Goal: Task Accomplishment & Management: Use online tool/utility

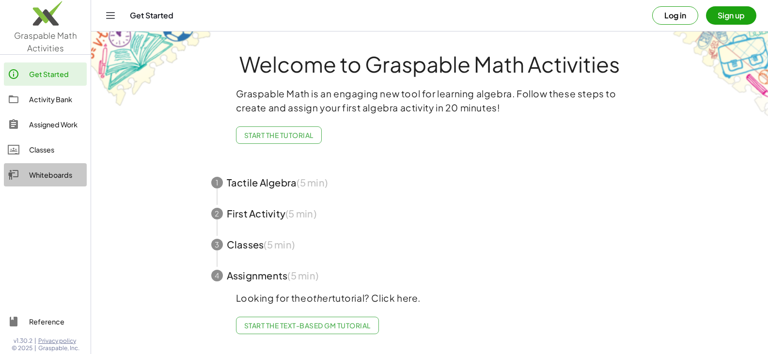
click at [49, 176] on div "Whiteboards" at bounding box center [56, 175] width 54 height 12
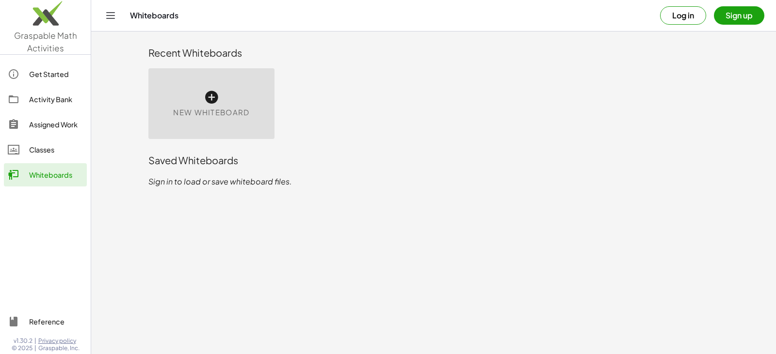
click at [678, 13] on button "Log in" at bounding box center [683, 15] width 46 height 18
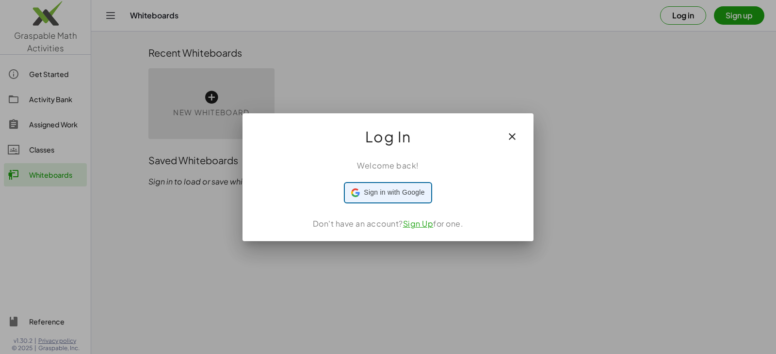
click at [401, 191] on span "Sign in with Google" at bounding box center [394, 193] width 61 height 10
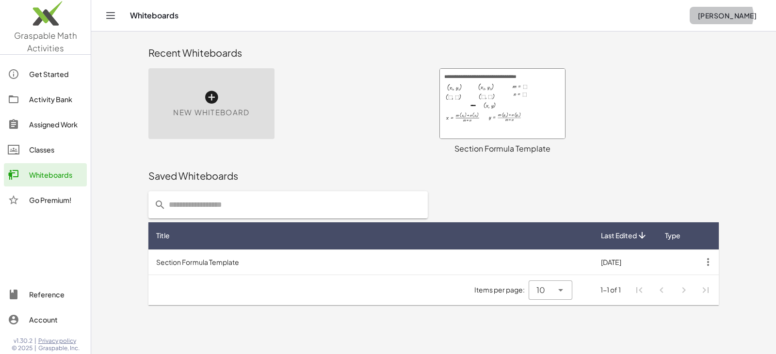
click at [728, 20] on button "[PERSON_NAME]" at bounding box center [726, 15] width 75 height 17
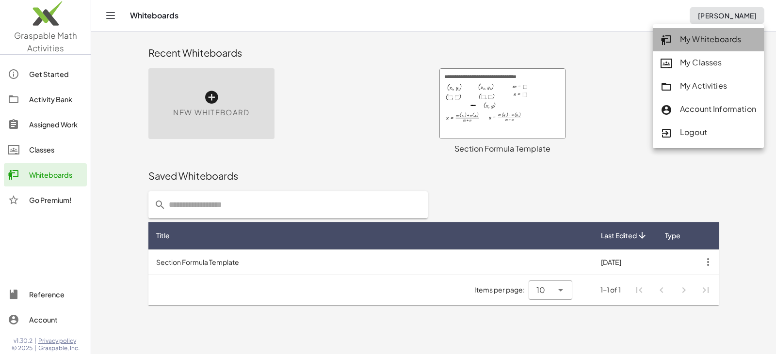
click at [722, 41] on div "My Whiteboards" at bounding box center [707, 39] width 95 height 13
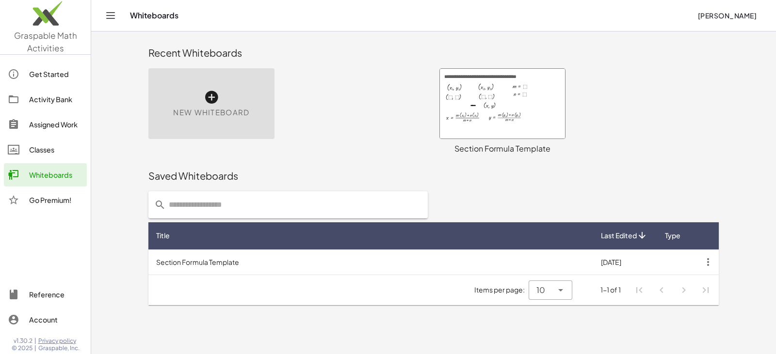
click at [108, 17] on icon "Toggle navigation" at bounding box center [111, 16] width 12 height 12
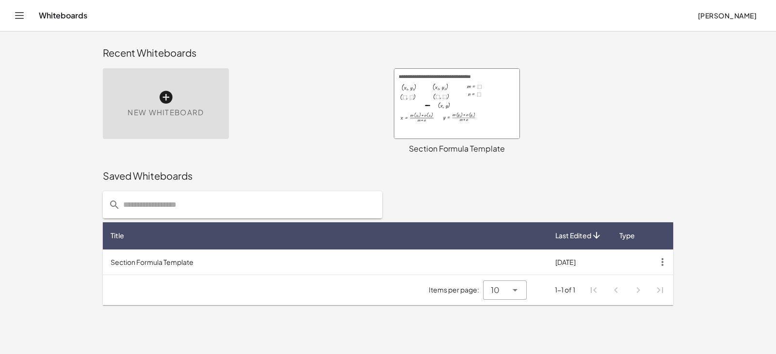
click at [139, 107] on span "New Whiteboard" at bounding box center [165, 112] width 76 height 11
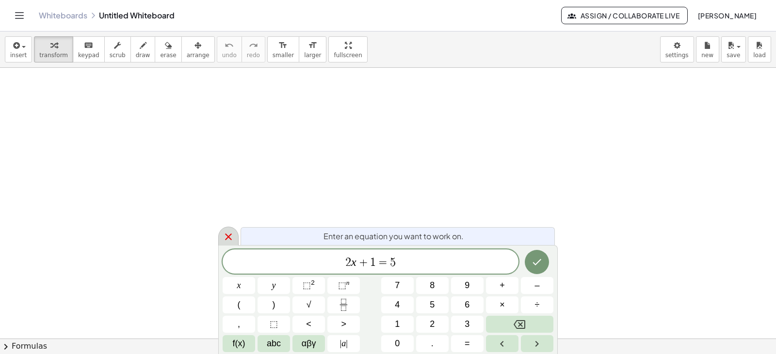
click at [223, 233] on icon at bounding box center [229, 237] width 12 height 12
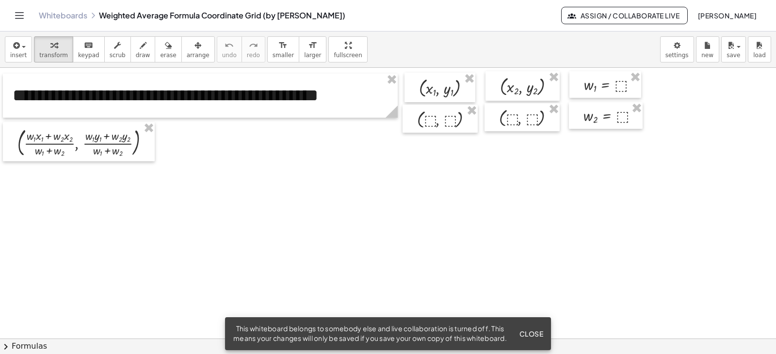
click at [531, 330] on span "Close" at bounding box center [531, 334] width 24 height 9
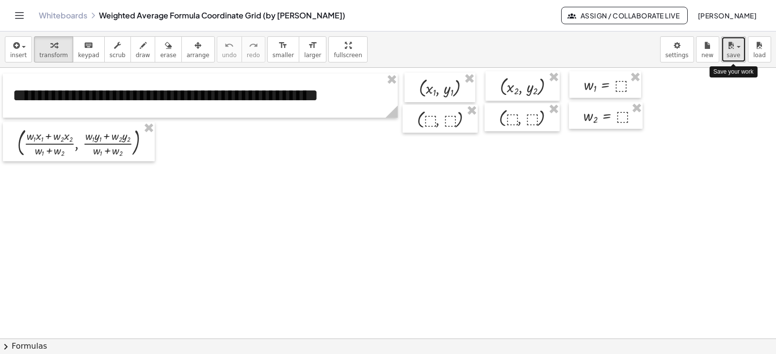
click at [730, 54] on span "save" at bounding box center [733, 55] width 14 height 7
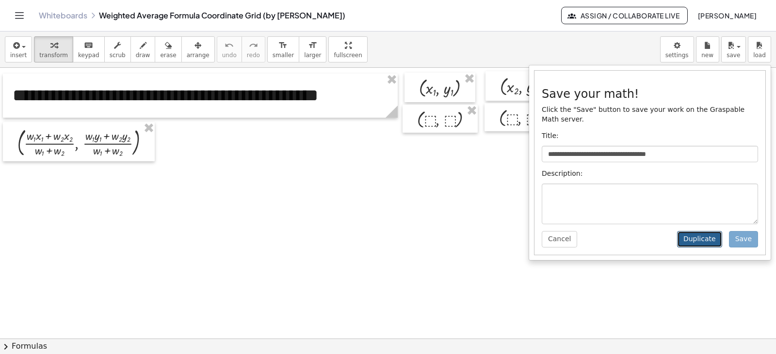
click at [709, 231] on button "Duplicate" at bounding box center [699, 239] width 45 height 16
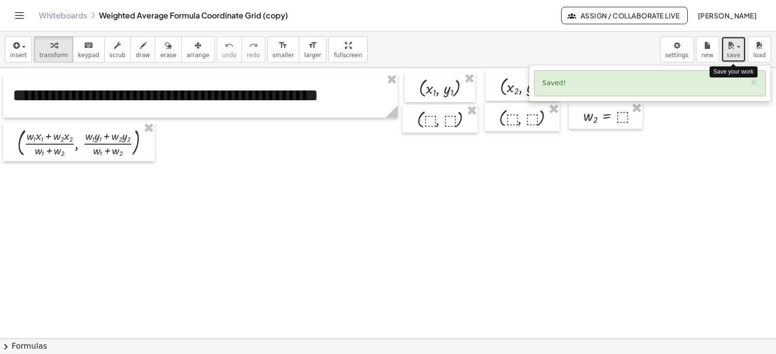
click at [733, 58] on span "save" at bounding box center [733, 55] width 14 height 7
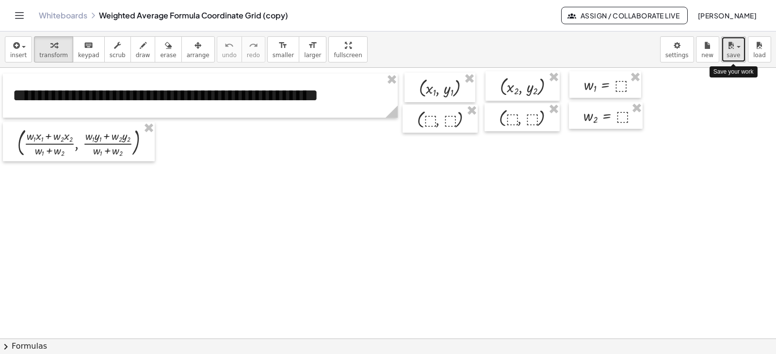
click at [733, 58] on span "save" at bounding box center [733, 55] width 14 height 7
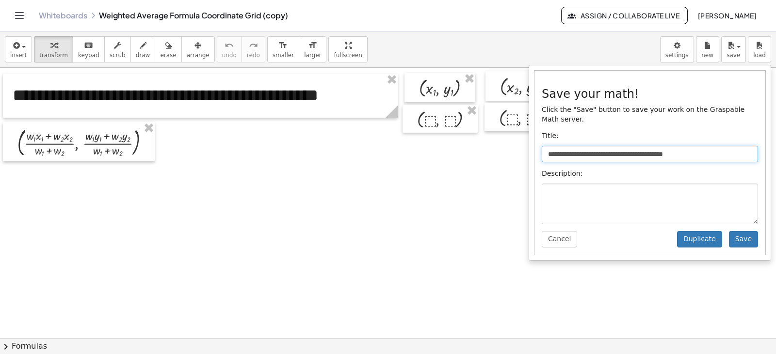
drag, startPoint x: 710, startPoint y: 144, endPoint x: 679, endPoint y: 144, distance: 31.0
click at [679, 146] on input "**********" at bounding box center [649, 154] width 216 height 16
type input "**********"
click at [746, 231] on button "Save" at bounding box center [743, 239] width 29 height 16
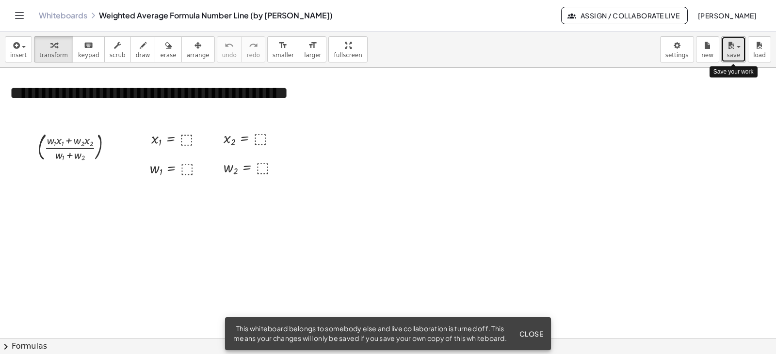
click at [726, 57] on button "save" at bounding box center [733, 49] width 25 height 26
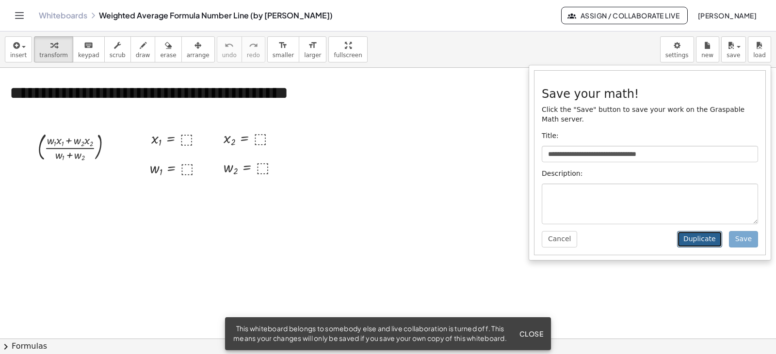
click at [704, 231] on button "Duplicate" at bounding box center [699, 239] width 45 height 16
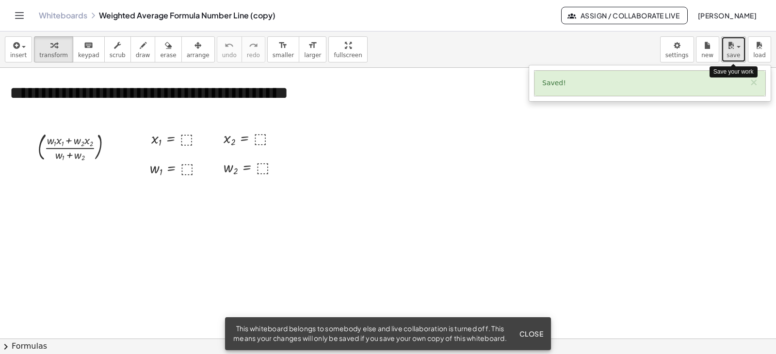
click at [735, 45] on span "button" at bounding box center [735, 46] width 2 height 7
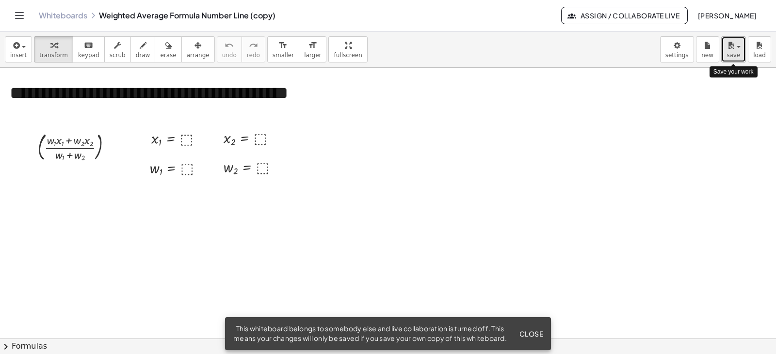
click at [735, 45] on span "button" at bounding box center [735, 46] width 2 height 7
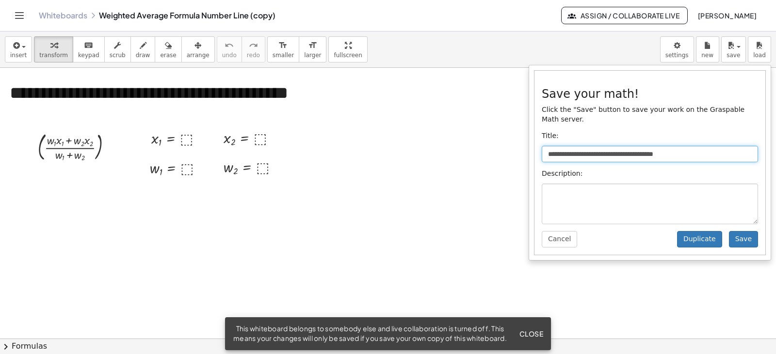
drag, startPoint x: 704, startPoint y: 145, endPoint x: 670, endPoint y: 146, distance: 34.4
click at [670, 146] on input "**********" at bounding box center [649, 154] width 216 height 16
type input "**********"
click at [749, 231] on button "Save" at bounding box center [743, 239] width 29 height 16
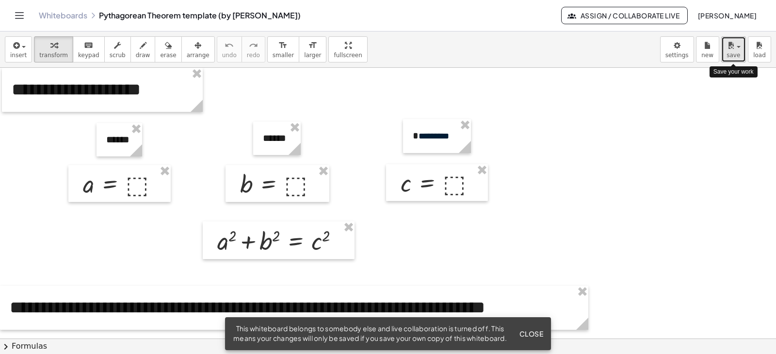
click at [737, 58] on span "save" at bounding box center [733, 55] width 14 height 7
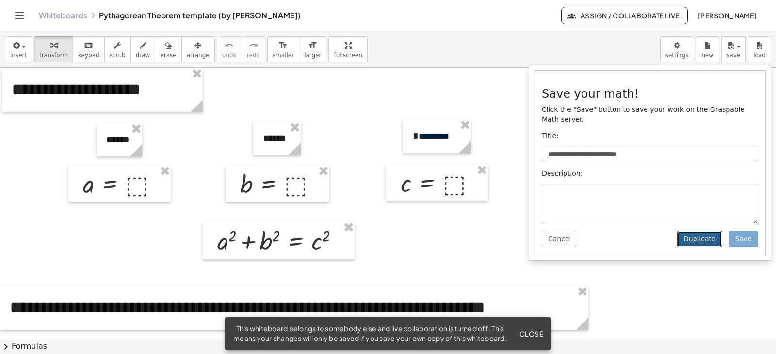
click at [706, 231] on button "Duplicate" at bounding box center [699, 239] width 45 height 16
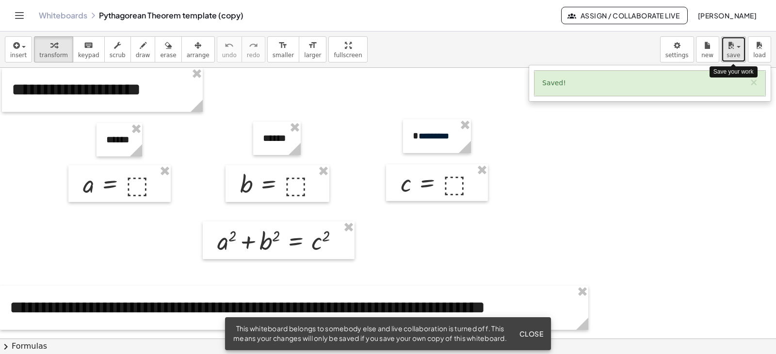
click at [734, 49] on icon "button" at bounding box center [730, 46] width 9 height 12
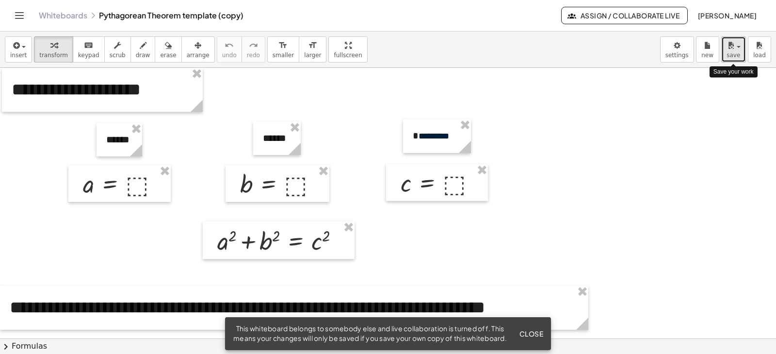
click at [734, 49] on icon "button" at bounding box center [730, 46] width 9 height 12
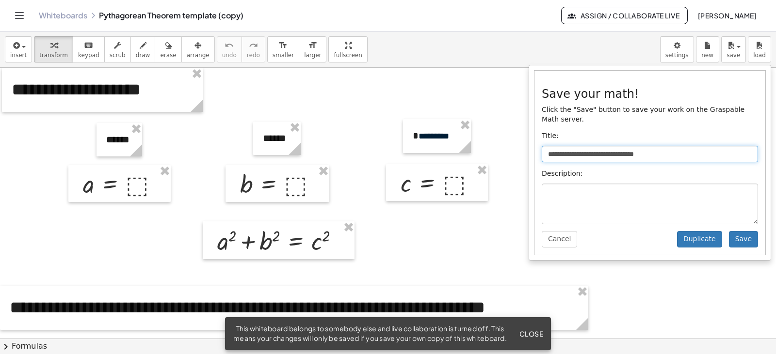
drag, startPoint x: 670, startPoint y: 146, endPoint x: 642, endPoint y: 147, distance: 27.6
click at [642, 147] on input "**********" at bounding box center [649, 154] width 216 height 16
type input "**********"
click at [750, 231] on button "Save" at bounding box center [743, 239] width 29 height 16
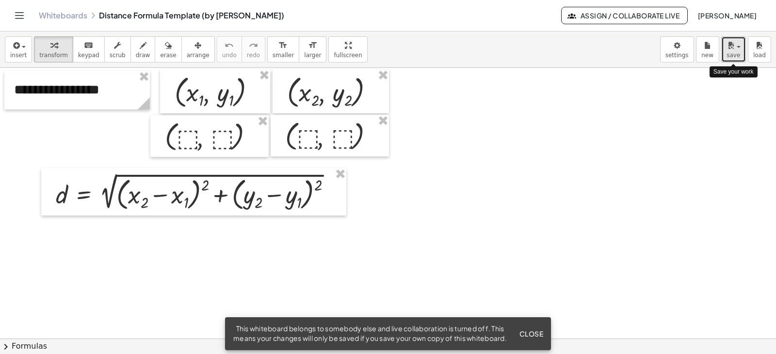
click at [732, 54] on span "save" at bounding box center [733, 55] width 14 height 7
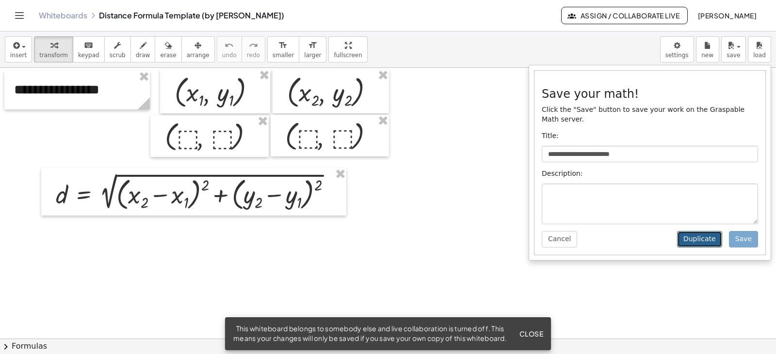
click at [704, 231] on button "Duplicate" at bounding box center [699, 239] width 45 height 16
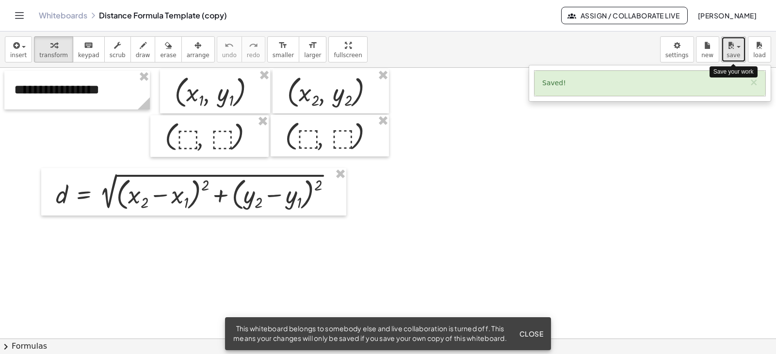
click at [741, 48] on button "save" at bounding box center [733, 49] width 25 height 26
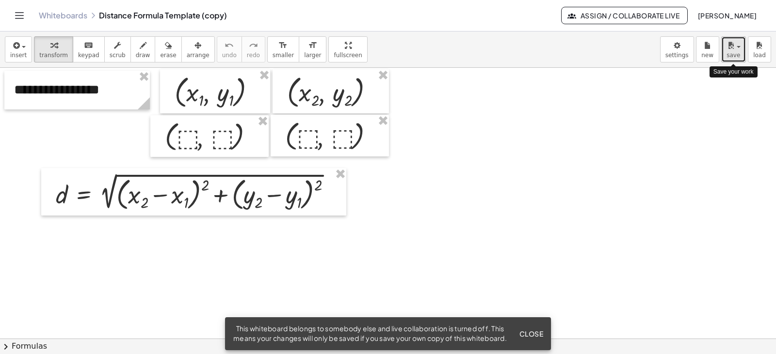
click at [741, 48] on button "save" at bounding box center [733, 49] width 25 height 26
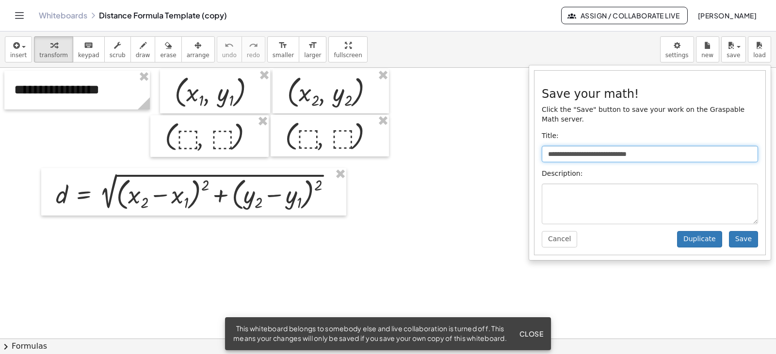
drag, startPoint x: 671, startPoint y: 145, endPoint x: 627, endPoint y: 143, distance: 43.7
click at [627, 146] on input "**********" at bounding box center [649, 154] width 216 height 16
type input "**********"
click at [742, 231] on button "Save" at bounding box center [743, 239] width 29 height 16
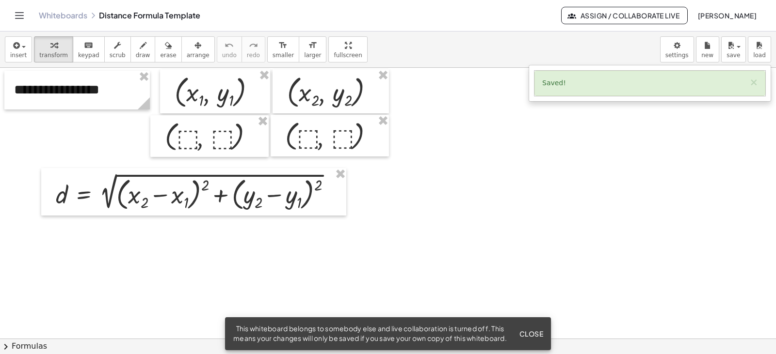
click at [536, 330] on span "Close" at bounding box center [531, 334] width 24 height 9
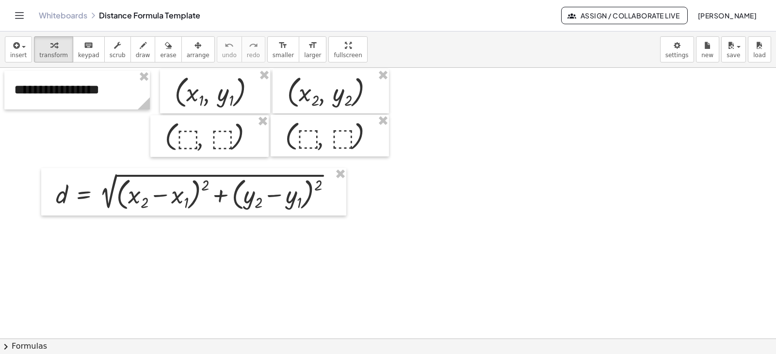
click at [80, 16] on link "Whiteboards" at bounding box center [63, 16] width 48 height 10
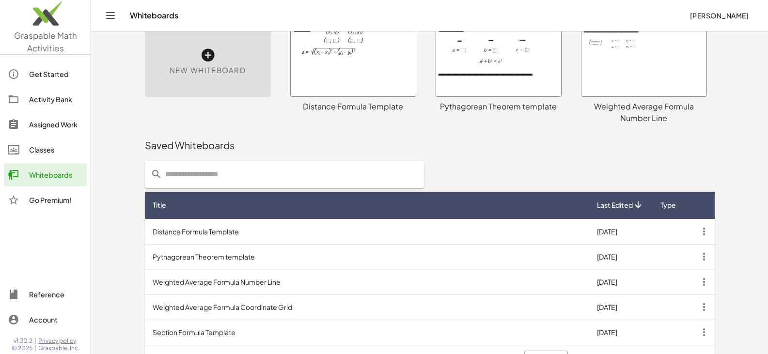
scroll to position [69, 0]
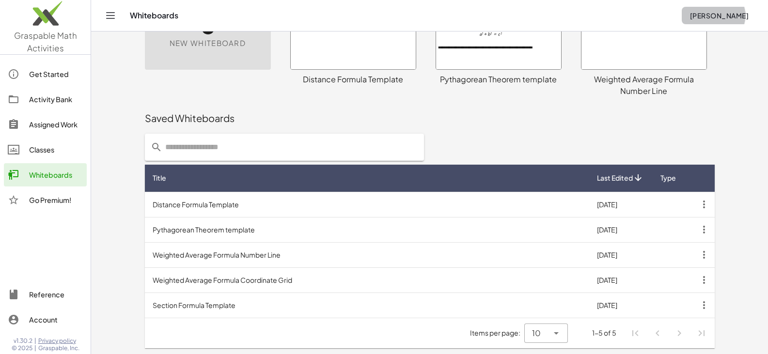
click at [735, 12] on span "[PERSON_NAME]" at bounding box center [719, 15] width 59 height 9
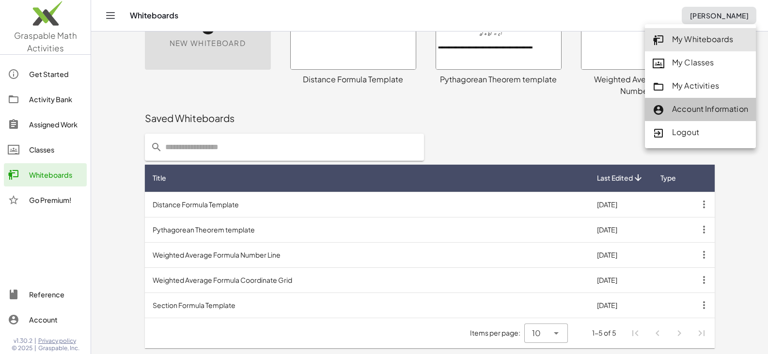
click at [715, 111] on div "Account Information" at bounding box center [700, 109] width 95 height 13
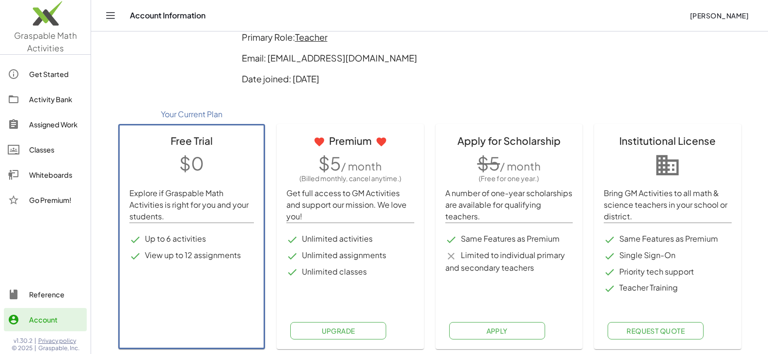
scroll to position [65, 0]
click at [511, 330] on button "Apply" at bounding box center [497, 329] width 96 height 17
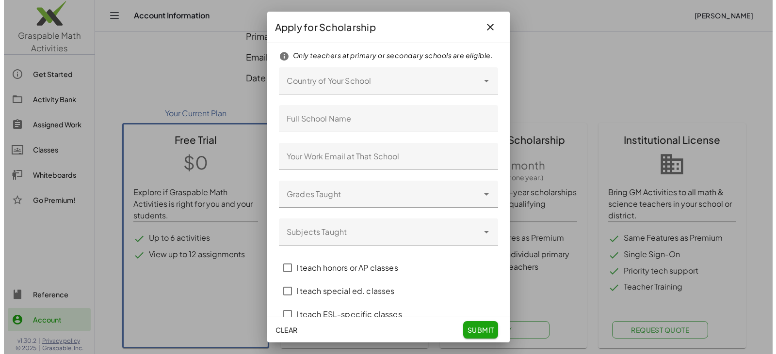
scroll to position [0, 0]
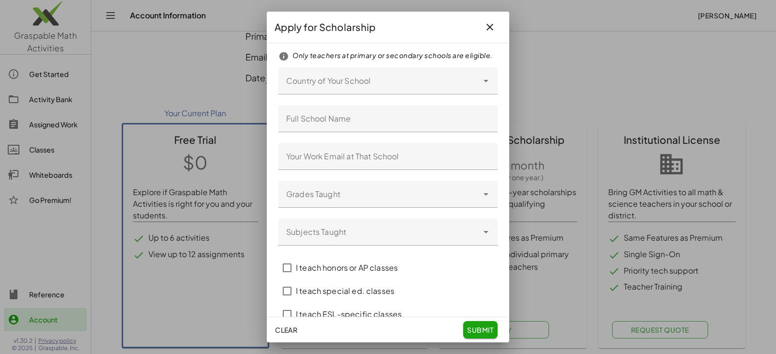
click at [480, 87] on icon at bounding box center [486, 81] width 12 height 12
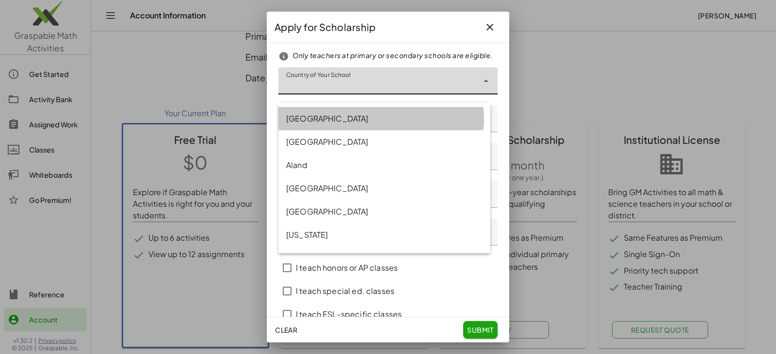
click at [456, 115] on div "United States" at bounding box center [384, 119] width 196 height 12
type input "**********"
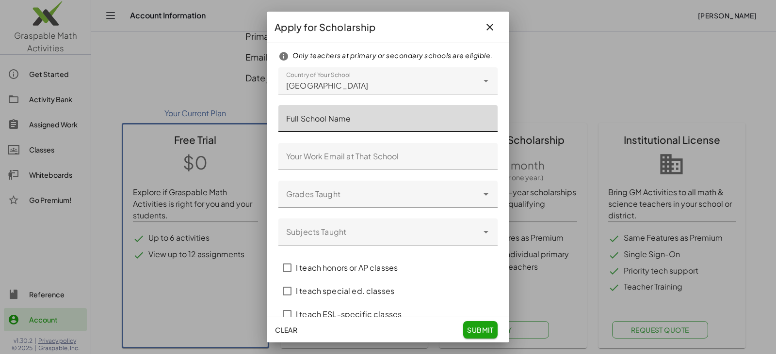
click at [446, 129] on input "Full School Name" at bounding box center [387, 118] width 219 height 27
type input "**********"
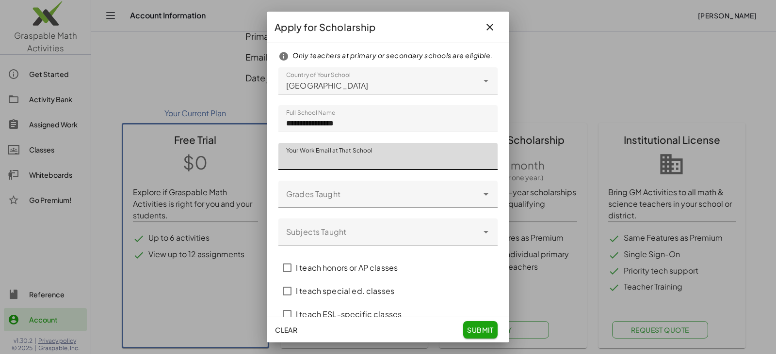
click at [420, 165] on input "Your Work Email at That School" at bounding box center [387, 156] width 219 height 27
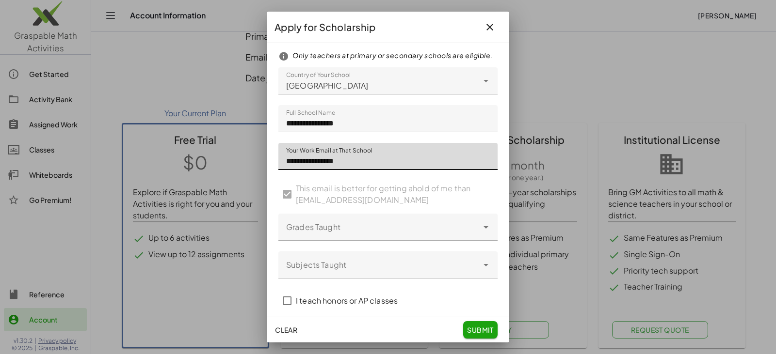
type input "**********"
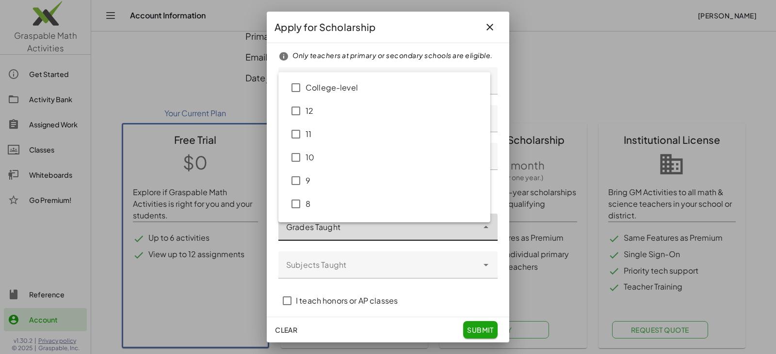
click at [480, 233] on icon at bounding box center [486, 228] width 12 height 12
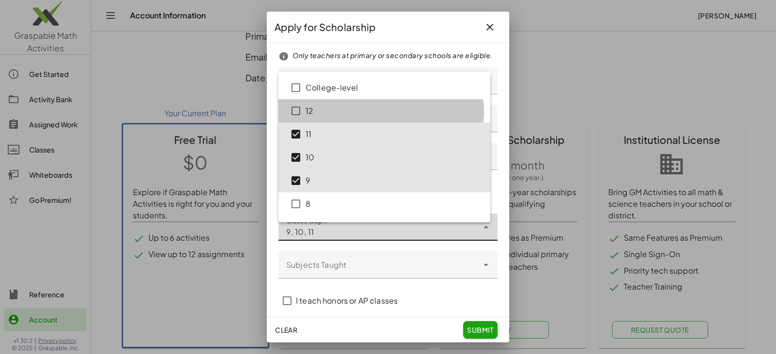
type input "**********"
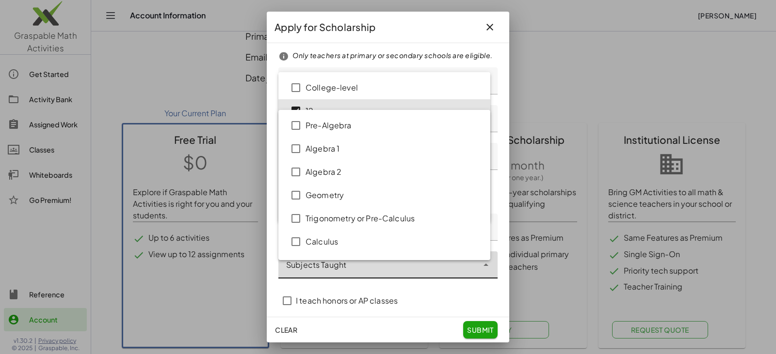
click at [480, 271] on icon "Close" at bounding box center [486, 265] width 12 height 12
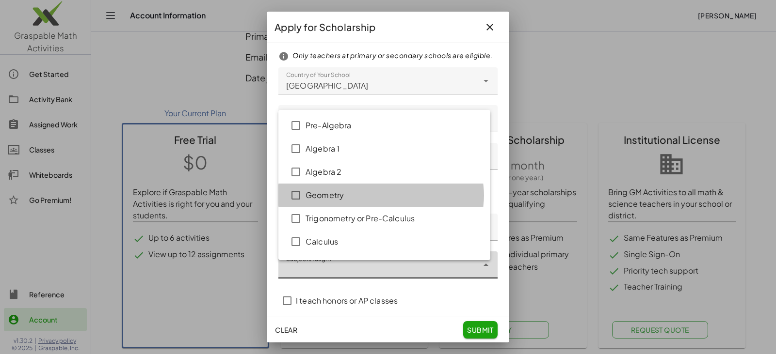
click at [327, 194] on div "Geometry" at bounding box center [393, 196] width 177 height 12
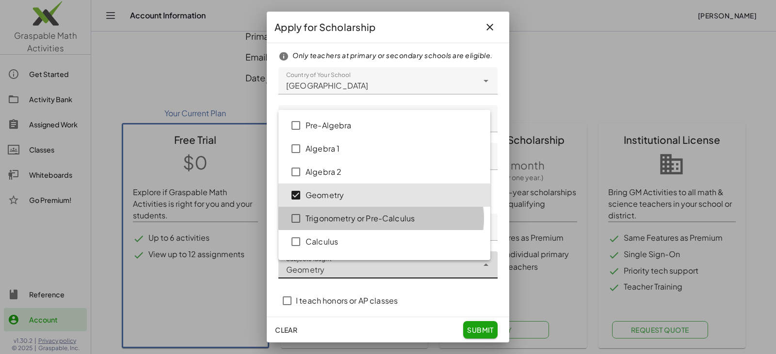
click at [326, 216] on div "Trigonometry or Pre-Calculus" at bounding box center [393, 219] width 177 height 12
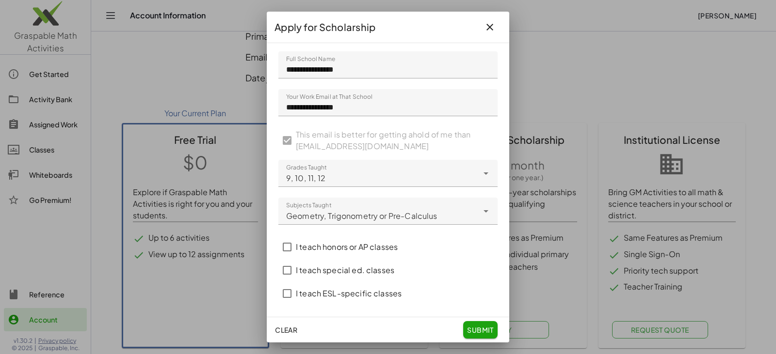
scroll to position [63, 0]
click at [477, 328] on span "submit" at bounding box center [480, 330] width 27 height 9
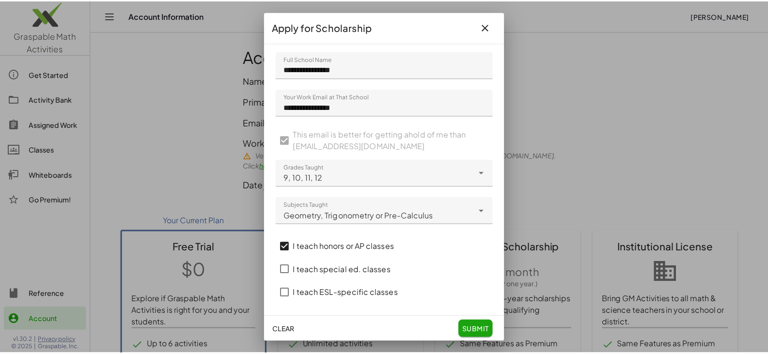
scroll to position [65, 0]
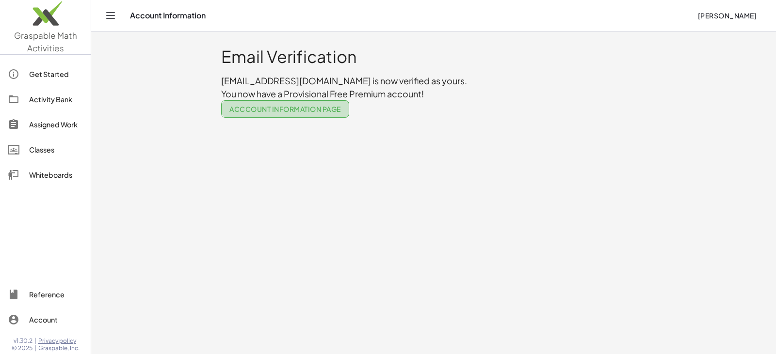
click at [311, 105] on span "Acccount Information Page" at bounding box center [284, 109] width 111 height 9
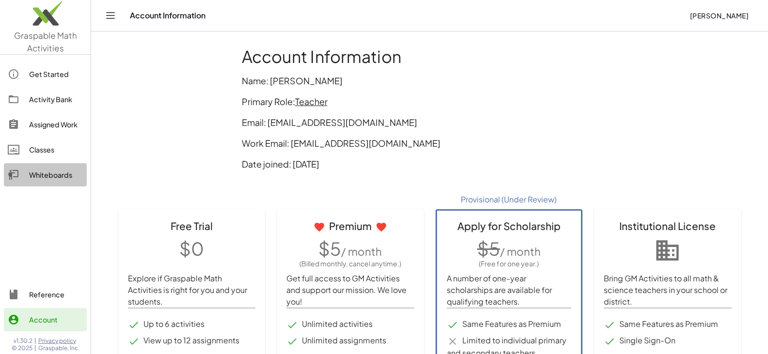
click at [49, 176] on div "Whiteboards" at bounding box center [56, 175] width 54 height 12
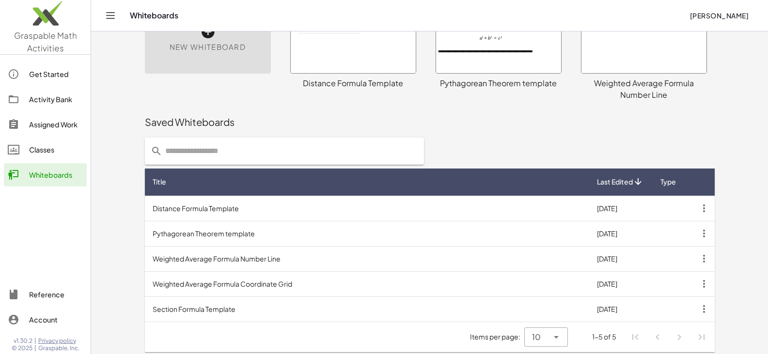
scroll to position [69, 0]
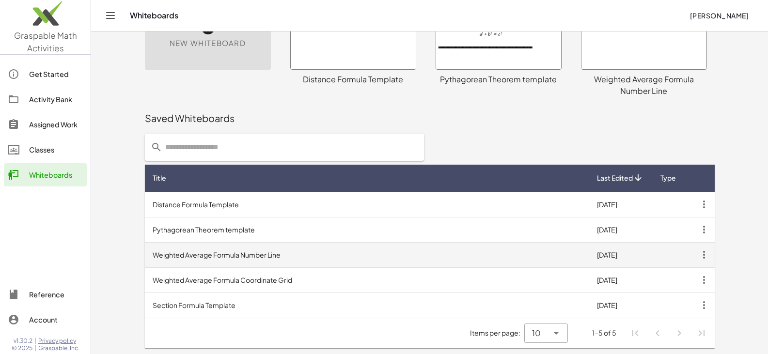
click at [389, 260] on td "Weighted Average Formula Number Line" at bounding box center [367, 254] width 445 height 25
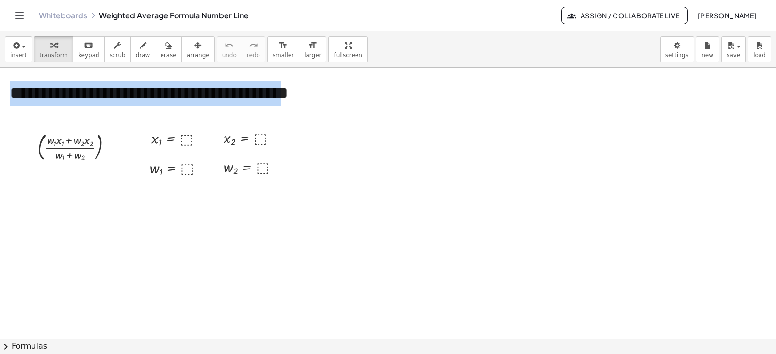
drag, startPoint x: 350, startPoint y: 95, endPoint x: 12, endPoint y: 71, distance: 338.7
click at [12, 71] on div "**********" at bounding box center [388, 339] width 776 height 542
copy span "**********"
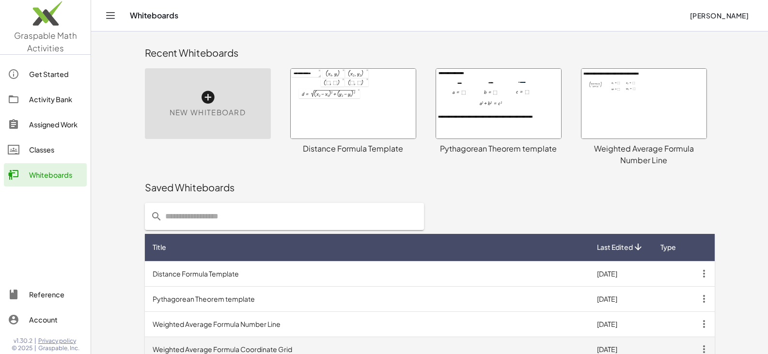
click at [440, 346] on td "Weighted Average Formula Coordinate Grid" at bounding box center [367, 349] width 445 height 25
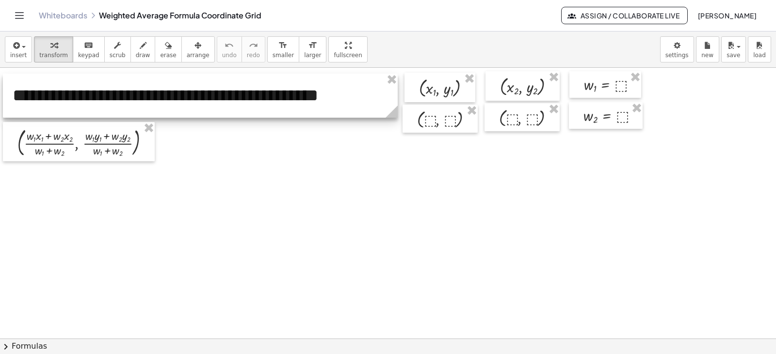
click at [373, 98] on div at bounding box center [200, 96] width 395 height 44
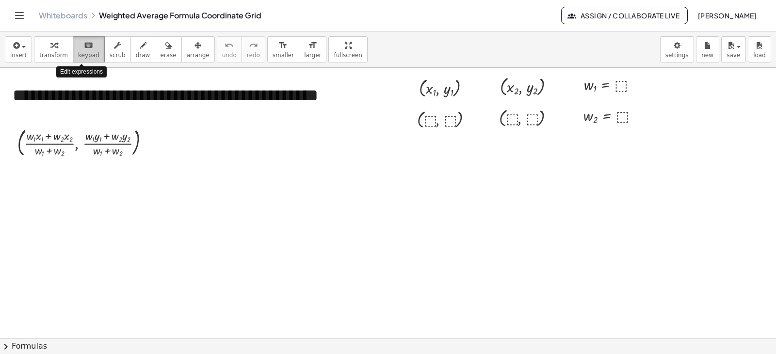
click at [78, 52] on span "keypad" at bounding box center [88, 55] width 21 height 7
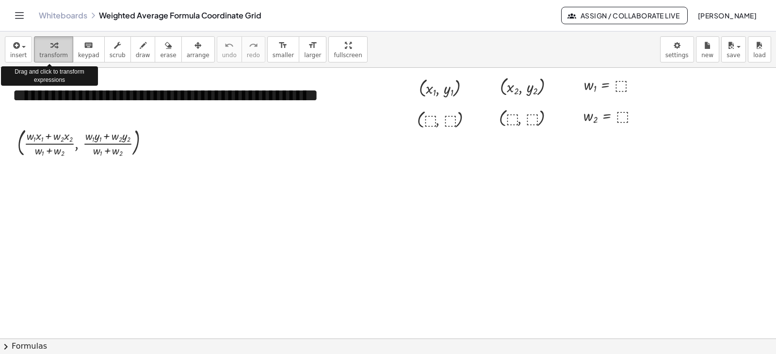
click at [53, 49] on icon "button" at bounding box center [53, 46] width 7 height 12
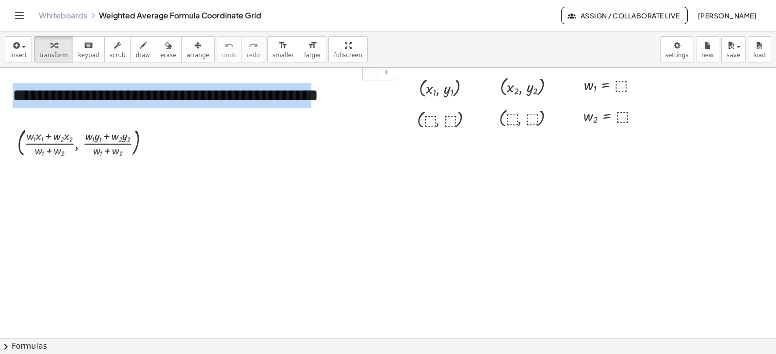
drag, startPoint x: 374, startPoint y: 98, endPoint x: 17, endPoint y: 78, distance: 357.3
click at [17, 78] on div "**********" at bounding box center [200, 96] width 395 height 44
copy div "**********"
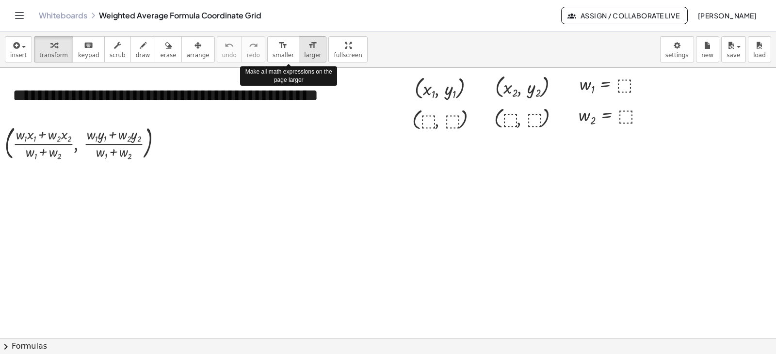
click at [304, 53] on span "larger" at bounding box center [312, 55] width 17 height 7
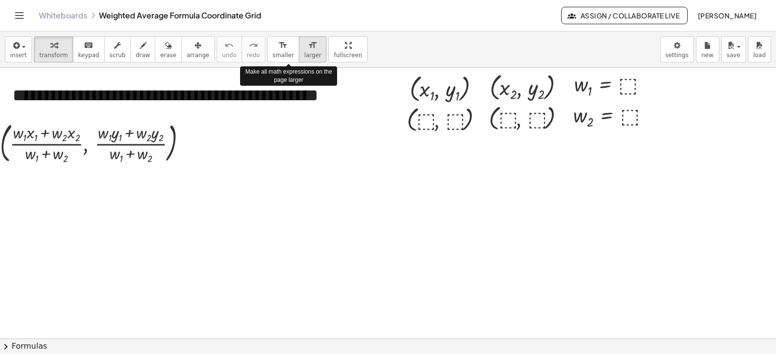
click at [304, 53] on span "larger" at bounding box center [312, 55] width 17 height 7
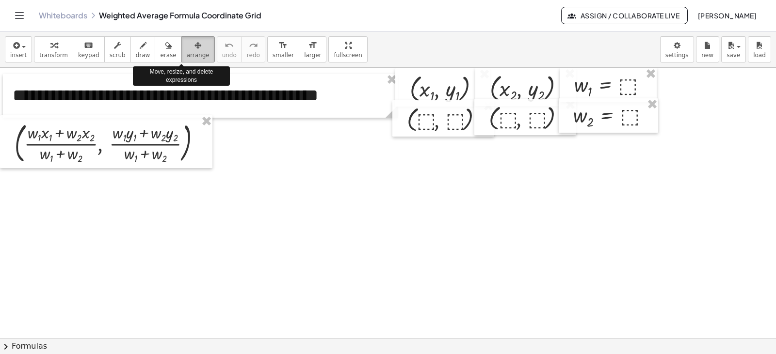
click at [194, 51] on icon "button" at bounding box center [197, 46] width 7 height 12
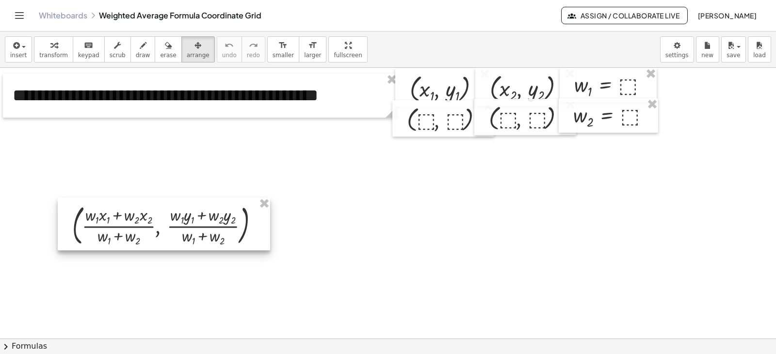
drag, startPoint x: 161, startPoint y: 146, endPoint x: 219, endPoint y: 228, distance: 100.6
click at [219, 228] on div at bounding box center [164, 224] width 212 height 53
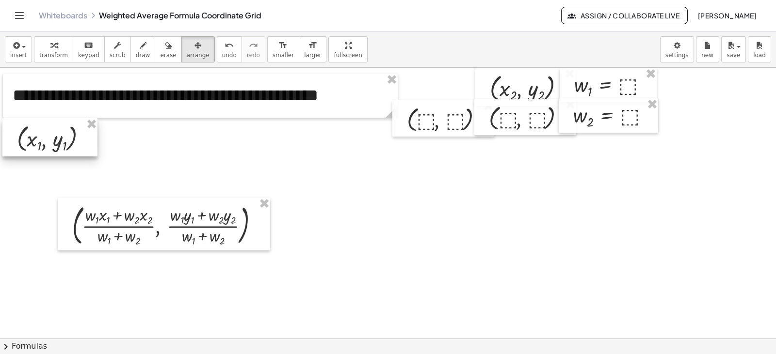
drag, startPoint x: 430, startPoint y: 89, endPoint x: 37, endPoint y: 139, distance: 396.3
click at [37, 139] on div at bounding box center [49, 137] width 95 height 38
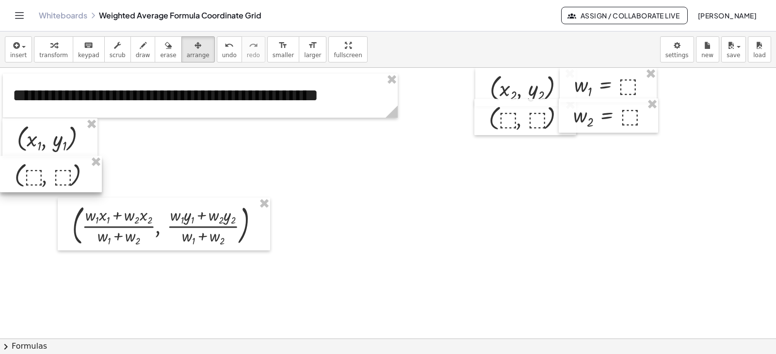
drag, startPoint x: 442, startPoint y: 108, endPoint x: 44, endPoint y: 163, distance: 401.8
click at [44, 163] on div at bounding box center [51, 174] width 102 height 36
click at [50, 135] on div at bounding box center [53, 138] width 95 height 38
click at [51, 173] on div at bounding box center [51, 177] width 102 height 36
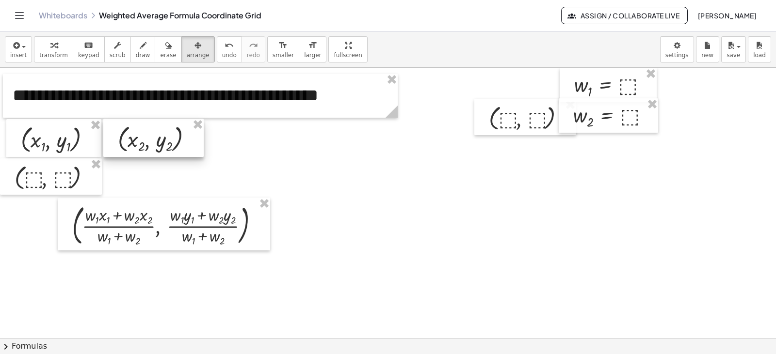
drag, startPoint x: 526, startPoint y: 91, endPoint x: 155, endPoint y: 142, distance: 374.8
click at [155, 142] on div at bounding box center [153, 138] width 100 height 38
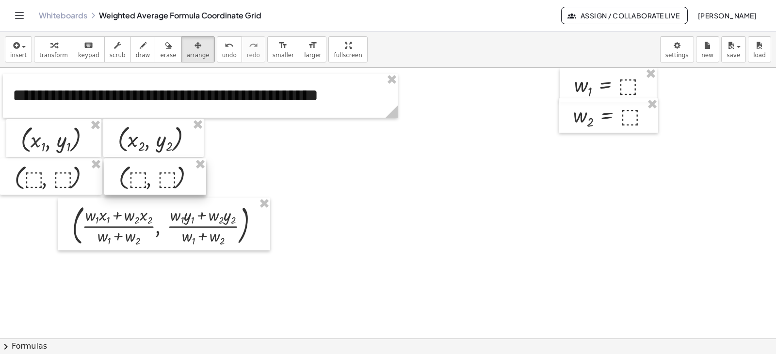
drag, startPoint x: 512, startPoint y: 122, endPoint x: 142, endPoint y: 181, distance: 374.6
click at [142, 181] on div at bounding box center [155, 177] width 102 height 36
click at [148, 139] on div at bounding box center [156, 138] width 100 height 38
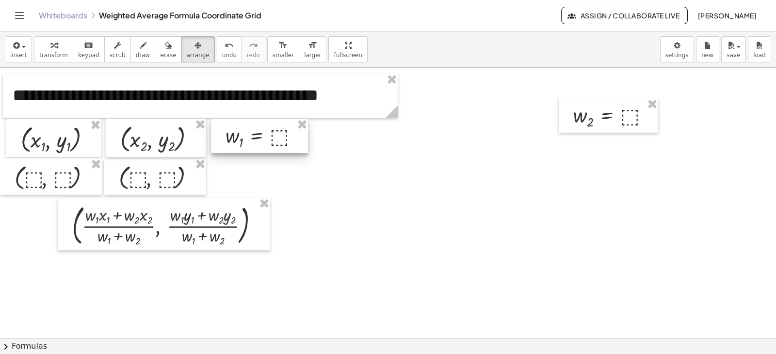
drag, startPoint x: 607, startPoint y: 84, endPoint x: 258, endPoint y: 135, distance: 352.7
click at [258, 135] on div at bounding box center [259, 136] width 97 height 34
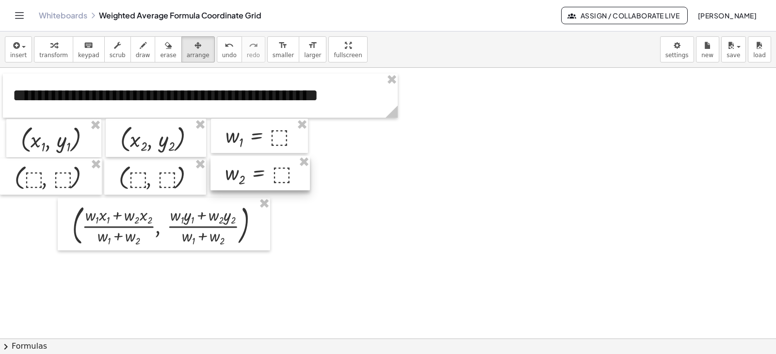
drag, startPoint x: 599, startPoint y: 115, endPoint x: 251, endPoint y: 173, distance: 352.8
click at [251, 173] on div at bounding box center [259, 173] width 99 height 34
click at [133, 218] on div at bounding box center [164, 224] width 212 height 53
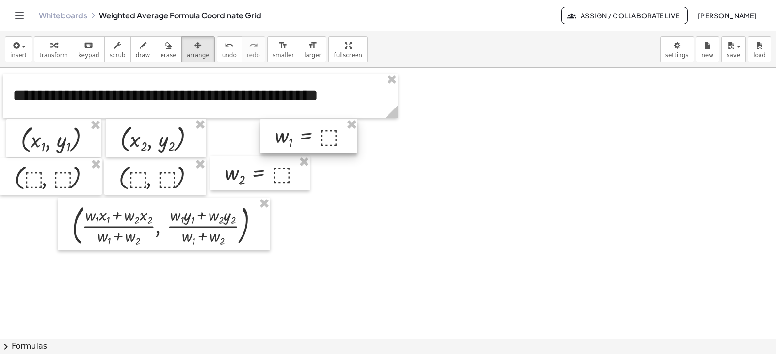
drag, startPoint x: 256, startPoint y: 140, endPoint x: 306, endPoint y: 140, distance: 49.4
click at [306, 140] on div at bounding box center [308, 136] width 97 height 34
drag, startPoint x: 274, startPoint y: 165, endPoint x: 322, endPoint y: 164, distance: 48.5
click at [322, 164] on div at bounding box center [308, 172] width 99 height 34
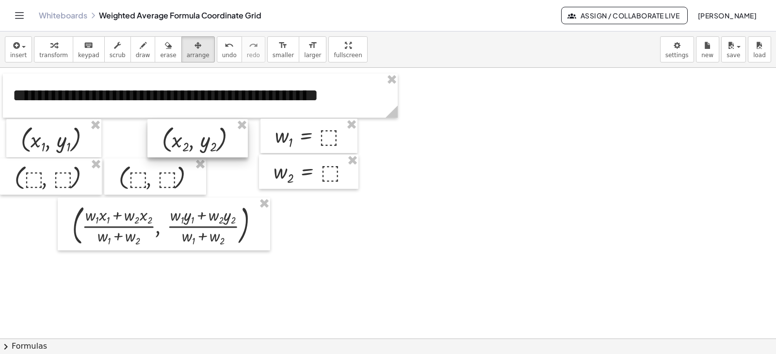
drag, startPoint x: 166, startPoint y: 140, endPoint x: 207, endPoint y: 141, distance: 41.7
click at [207, 141] on div at bounding box center [197, 138] width 100 height 38
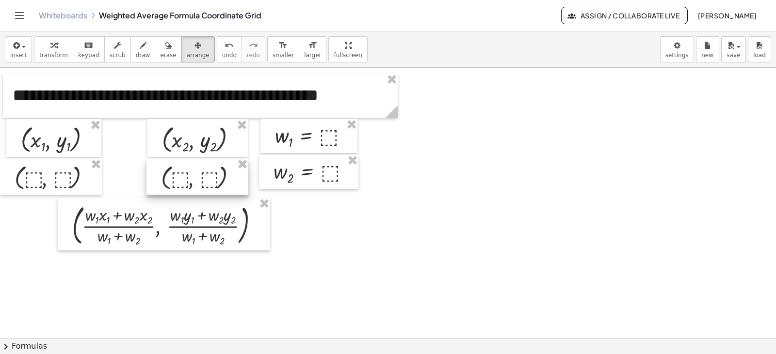
drag, startPoint x: 163, startPoint y: 176, endPoint x: 206, endPoint y: 176, distance: 42.2
click at [206, 176] on div at bounding box center [197, 177] width 102 height 36
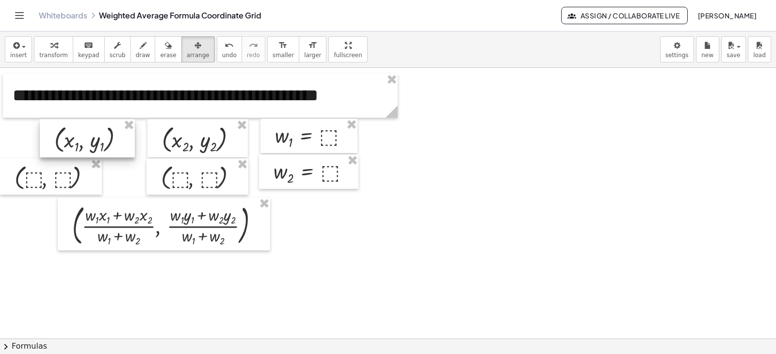
drag, startPoint x: 69, startPoint y: 139, endPoint x: 103, endPoint y: 139, distance: 33.4
click at [103, 139] on div at bounding box center [87, 138] width 95 height 38
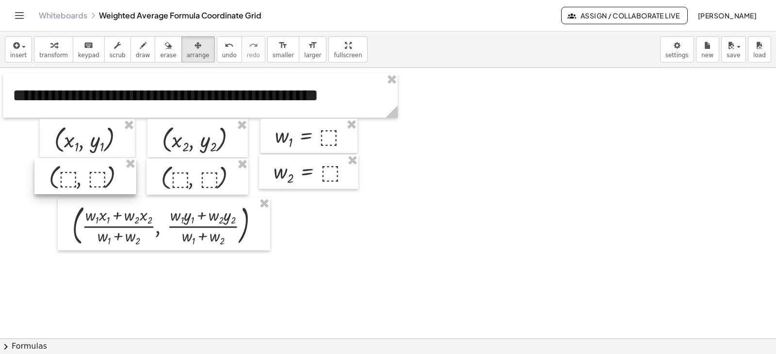
drag, startPoint x: 68, startPoint y: 174, endPoint x: 102, endPoint y: 173, distance: 34.4
click at [102, 173] on div at bounding box center [85, 176] width 102 height 36
click at [499, 235] on div at bounding box center [388, 339] width 776 height 542
click at [742, 43] on button "save" at bounding box center [733, 49] width 25 height 26
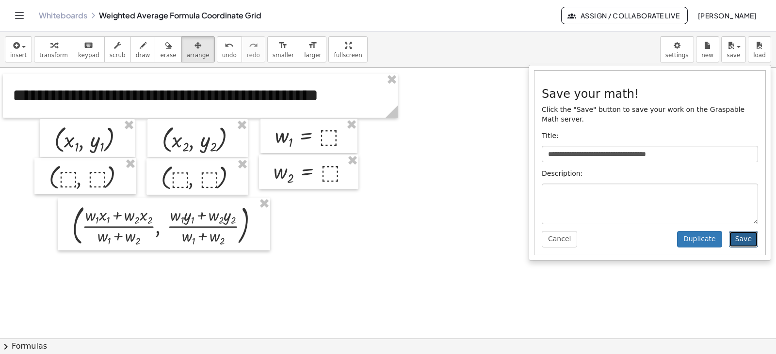
click at [743, 232] on button "Save" at bounding box center [743, 239] width 29 height 16
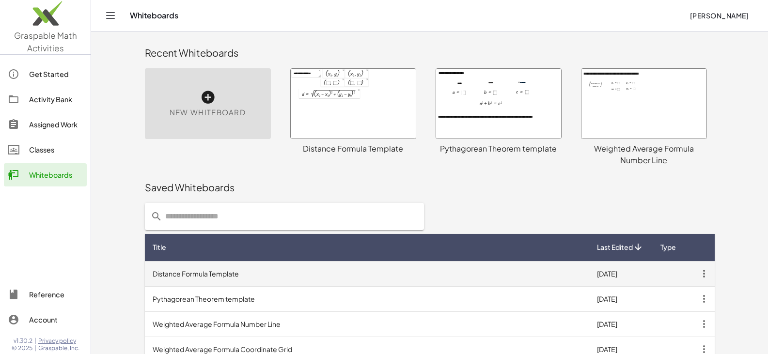
click at [386, 277] on td "Distance Formula Template" at bounding box center [367, 273] width 445 height 25
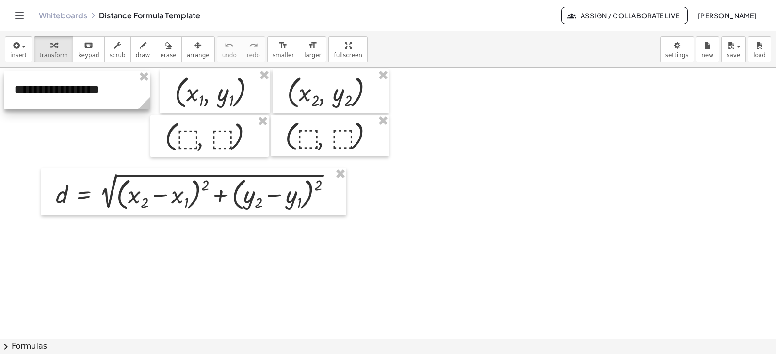
click at [97, 94] on div at bounding box center [76, 90] width 145 height 39
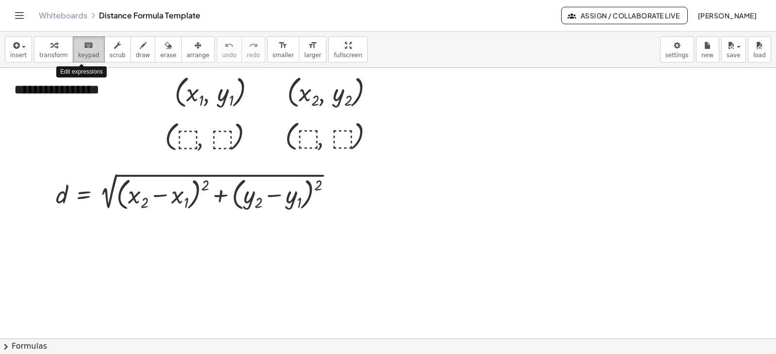
click at [83, 59] on span "keypad" at bounding box center [88, 55] width 21 height 7
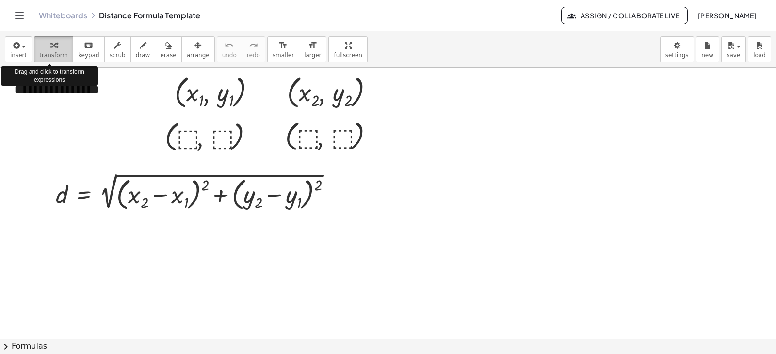
click at [55, 53] on span "transform" at bounding box center [53, 55] width 29 height 7
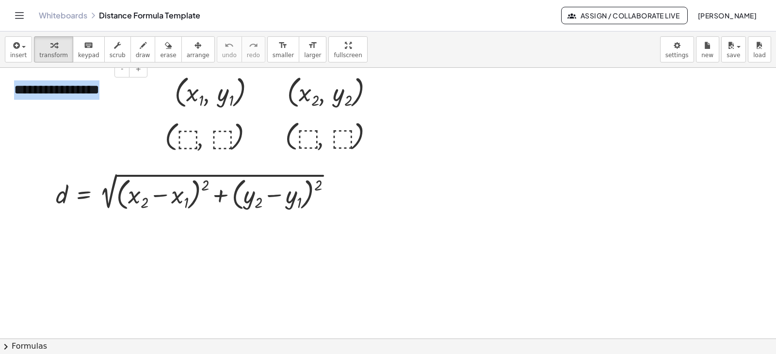
drag, startPoint x: 116, startPoint y: 93, endPoint x: 15, endPoint y: 81, distance: 102.0
click at [15, 81] on div "**********" at bounding box center [76, 90] width 145 height 39
copy div "**********"
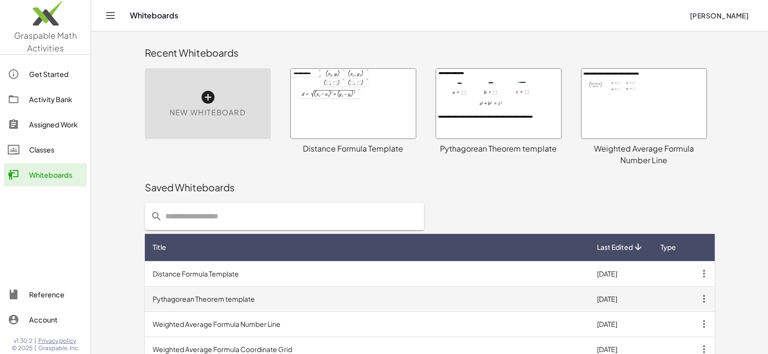
click at [322, 292] on td "Pythagorean Theorem template" at bounding box center [367, 298] width 445 height 25
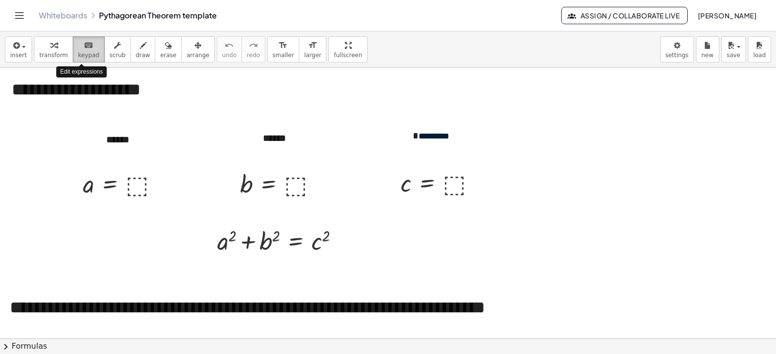
click at [84, 51] on button "keyboard keypad" at bounding box center [89, 49] width 32 height 26
click at [56, 46] on div "button" at bounding box center [53, 45] width 29 height 12
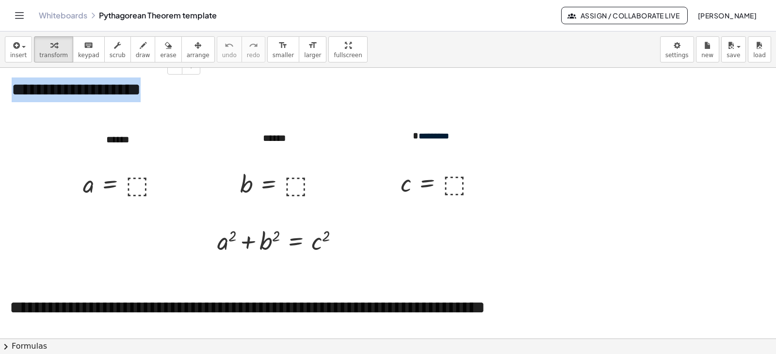
drag, startPoint x: 184, startPoint y: 94, endPoint x: 14, endPoint y: 80, distance: 170.7
click at [14, 80] on div "**********" at bounding box center [102, 90] width 201 height 44
copy span "**********"
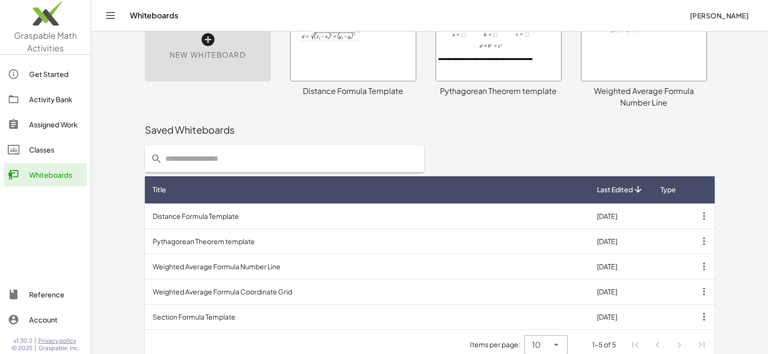
scroll to position [69, 0]
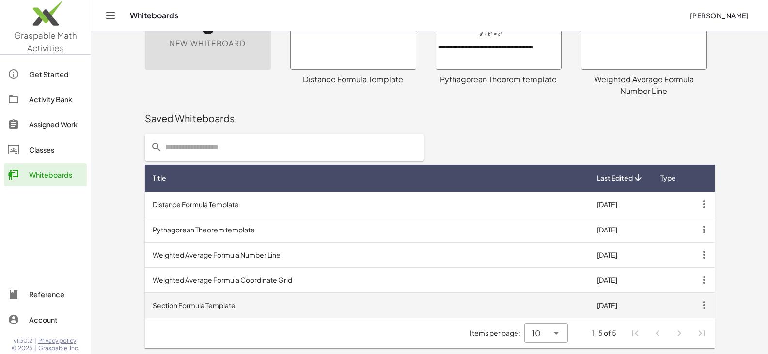
click at [255, 304] on td "Section Formula Template" at bounding box center [367, 305] width 445 height 25
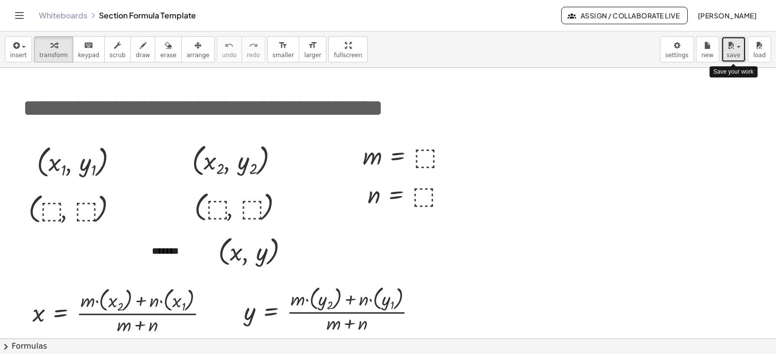
click at [736, 49] on span "button" at bounding box center [735, 46] width 2 height 7
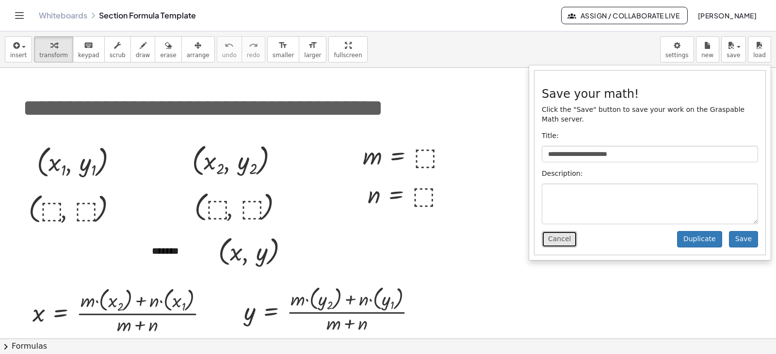
click at [552, 231] on button "Cancel" at bounding box center [558, 239] width 35 height 16
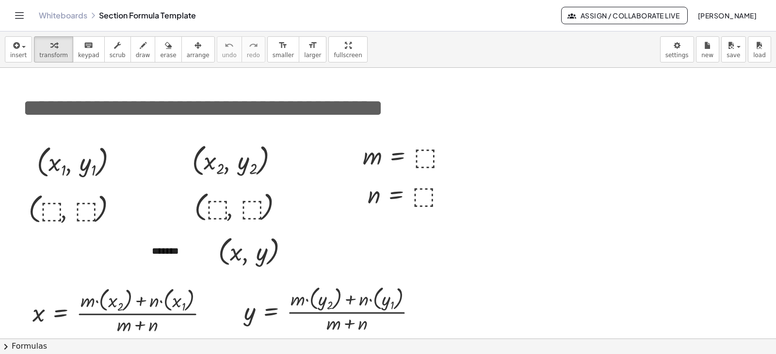
click at [23, 15] on icon "Toggle navigation" at bounding box center [20, 16] width 12 height 12
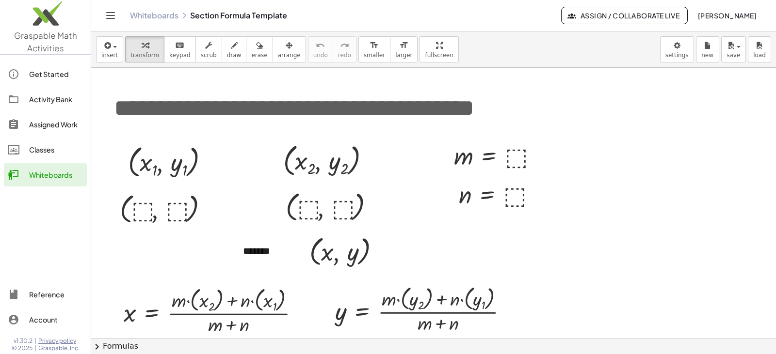
click at [152, 18] on link "Whiteboards" at bounding box center [154, 16] width 48 height 10
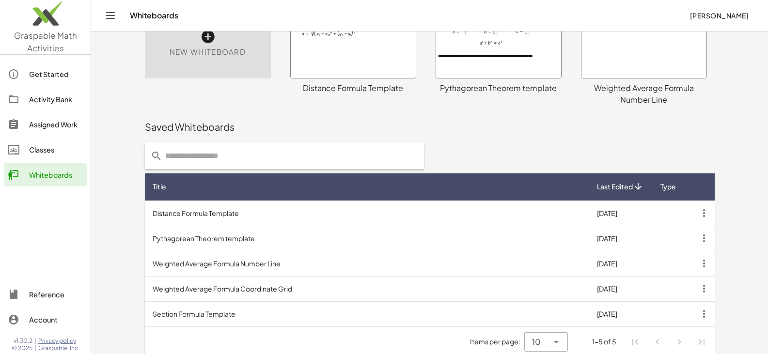
scroll to position [69, 0]
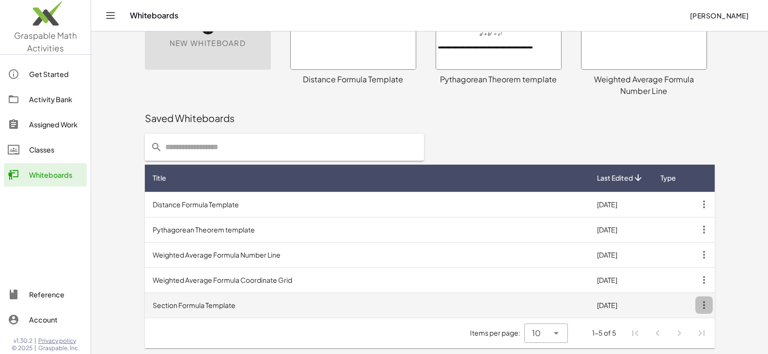
click at [703, 303] on icon "button" at bounding box center [704, 305] width 17 height 17
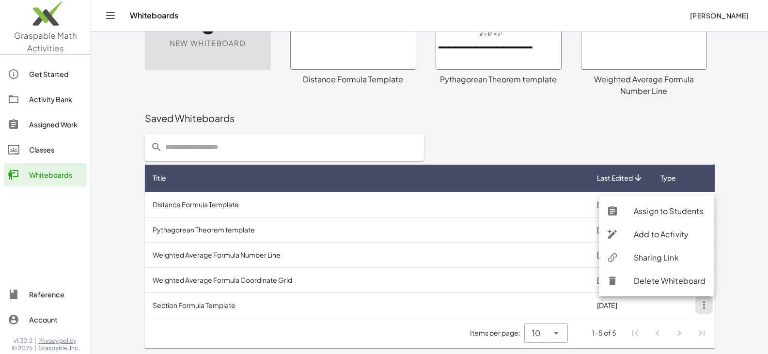
click at [616, 254] on icon at bounding box center [613, 258] width 12 height 12
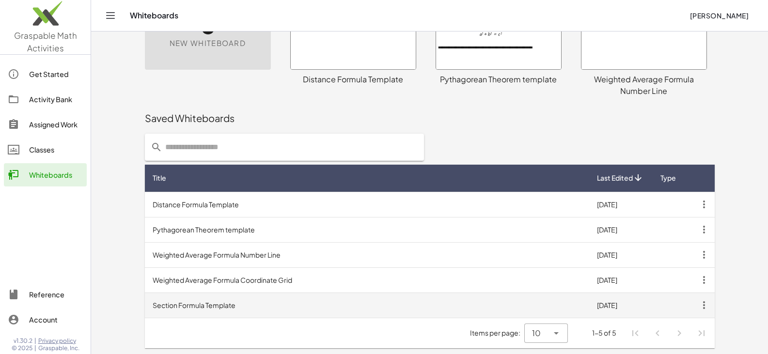
click at [609, 306] on td "8/20/2025" at bounding box center [620, 305] width 63 height 25
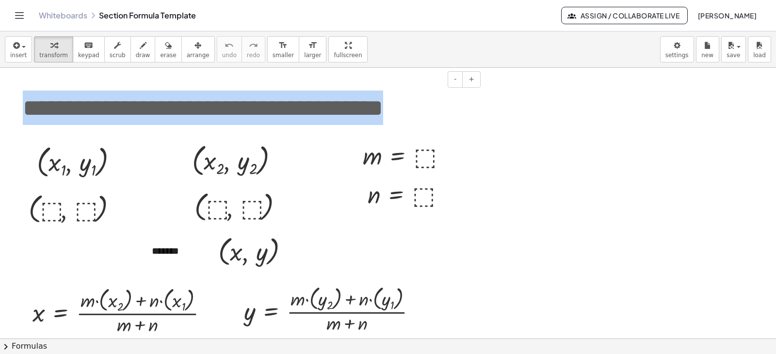
drag, startPoint x: 27, startPoint y: 103, endPoint x: 463, endPoint y: 105, distance: 436.3
click at [383, 105] on span "**********" at bounding box center [203, 108] width 360 height 24
paste div
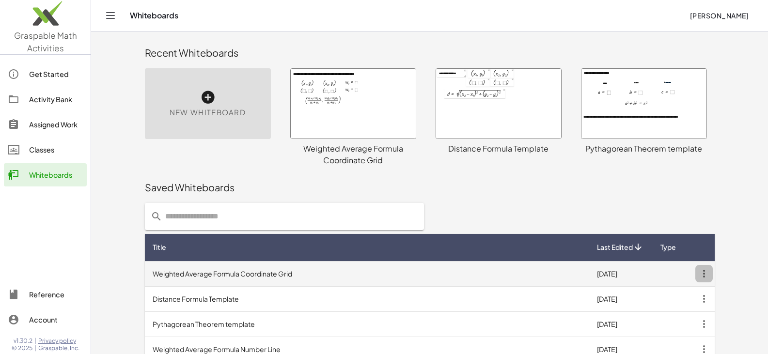
click at [705, 274] on icon "button" at bounding box center [704, 273] width 17 height 17
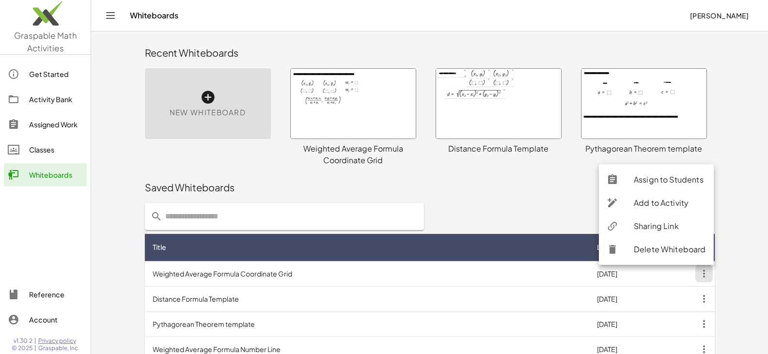
click at [661, 224] on div "Sharing Link" at bounding box center [670, 227] width 72 height 12
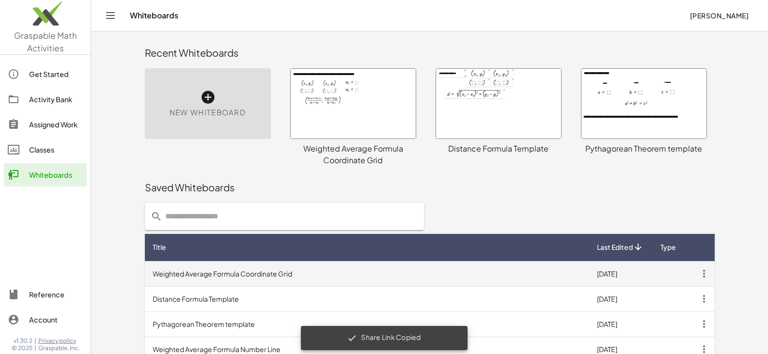
click at [260, 272] on td "Weighted Average Formula Coordinate Grid" at bounding box center [367, 273] width 445 height 25
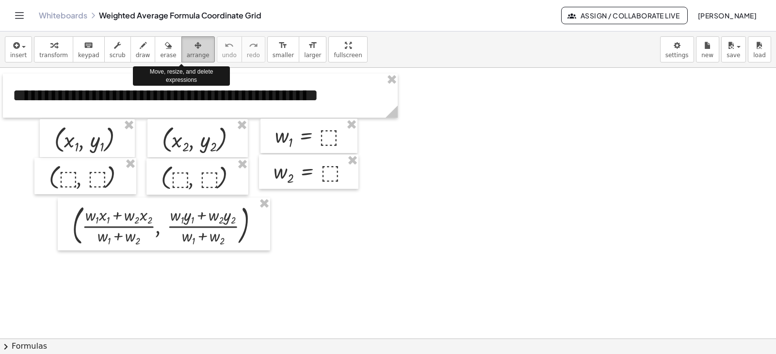
click at [187, 53] on span "arrange" at bounding box center [198, 55] width 23 height 7
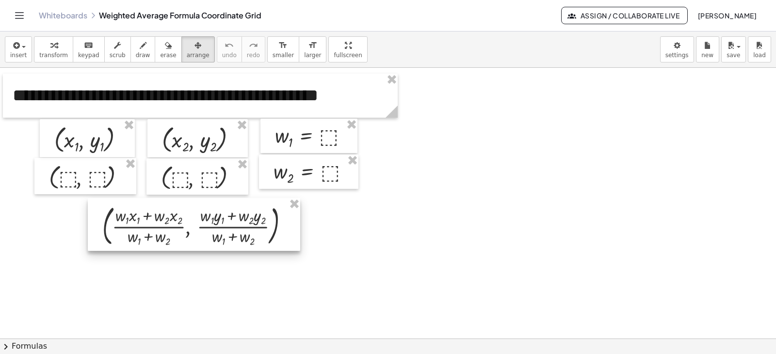
drag, startPoint x: 172, startPoint y: 224, endPoint x: 202, endPoint y: 225, distance: 30.1
click at [202, 225] on div at bounding box center [194, 224] width 212 height 53
click at [735, 57] on span "save" at bounding box center [733, 55] width 14 height 7
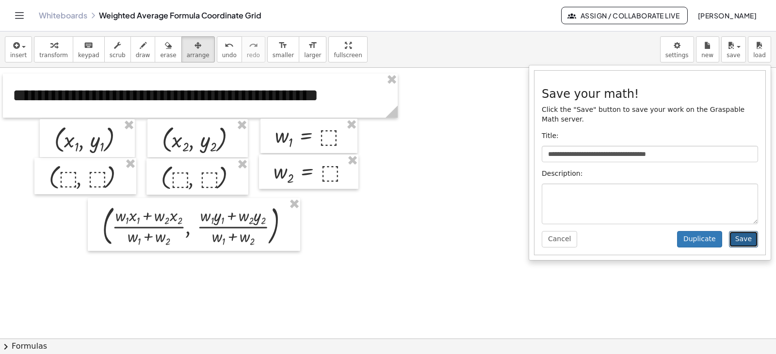
click at [740, 231] on button "Save" at bounding box center [743, 239] width 29 height 16
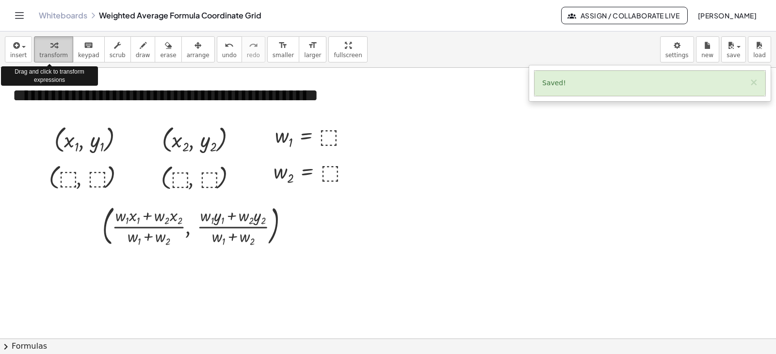
click at [52, 54] on span "transform" at bounding box center [53, 55] width 29 height 7
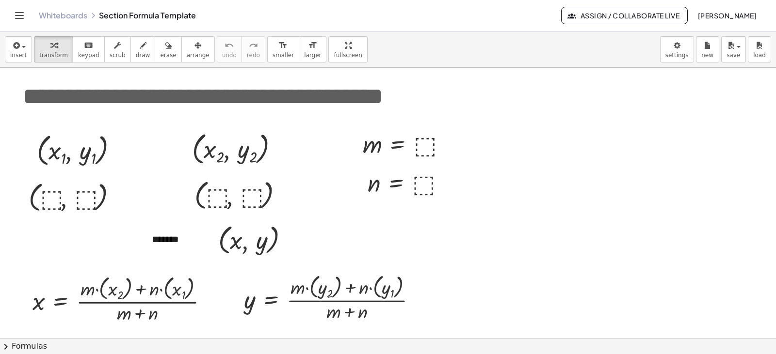
scroll to position [13, 0]
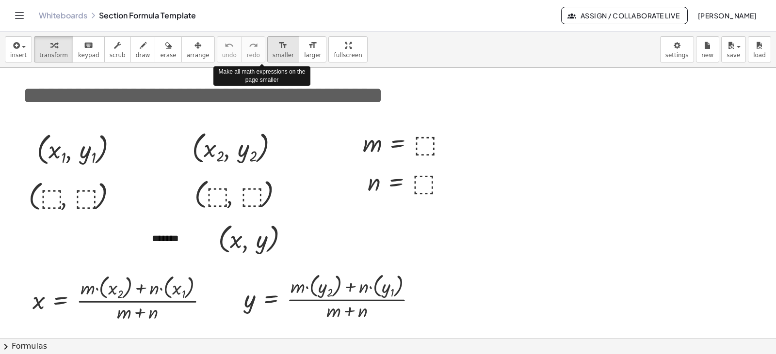
click at [272, 59] on span "smaller" at bounding box center [282, 55] width 21 height 7
